Goal: Task Accomplishment & Management: Complete application form

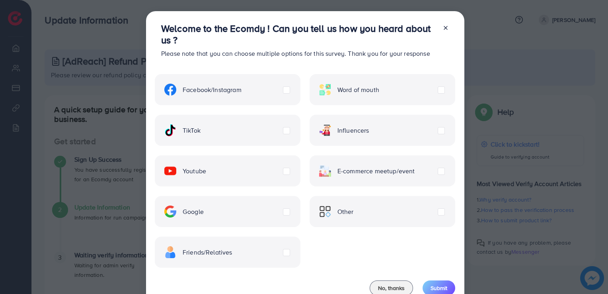
click at [200, 133] on label "TikTok" at bounding box center [182, 130] width 36 height 12
click at [434, 290] on span "Submit" at bounding box center [438, 288] width 17 height 8
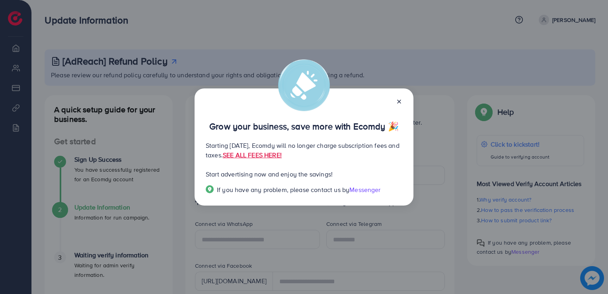
click at [294, 35] on div "Grow your business, save more with Ecomdy 🎉 Starting [DATE], Ecomdy will no lon…" at bounding box center [304, 147] width 608 height 294
click at [401, 102] on icon at bounding box center [399, 101] width 6 height 6
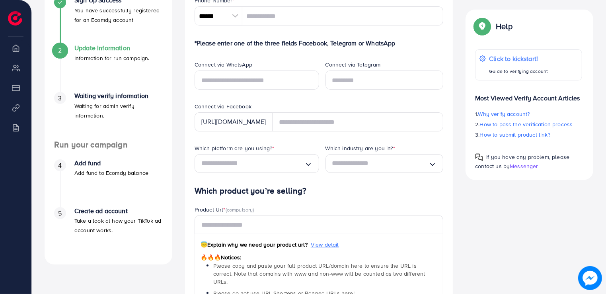
scroll to position [175, 0]
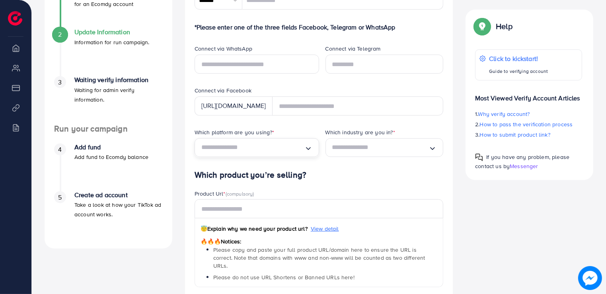
click at [306, 152] on span "Search for option" at bounding box center [308, 147] width 8 height 9
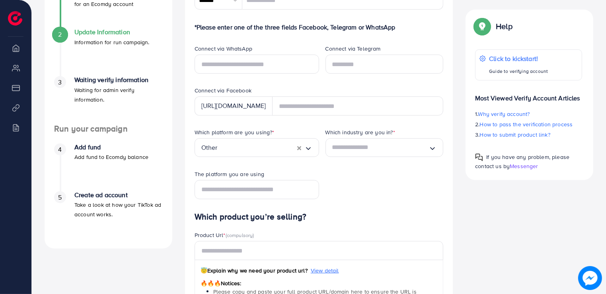
click at [213, 237] on form "*The verification process will be rejected if your personal contact is invalid …" at bounding box center [319, 196] width 249 height 462
click at [434, 150] on icon "Search for option" at bounding box center [432, 147] width 8 height 8
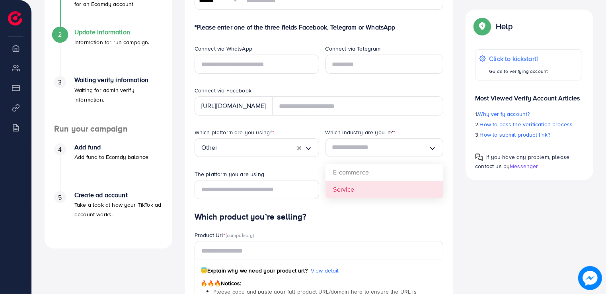
click at [329, 217] on h4 "Which product you’re selling?" at bounding box center [319, 217] width 249 height 10
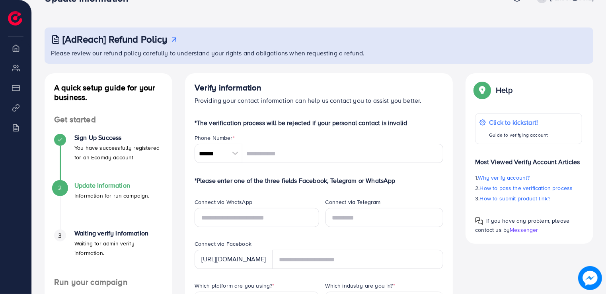
scroll to position [0, 0]
